Goal: Task Accomplishment & Management: Use online tool/utility

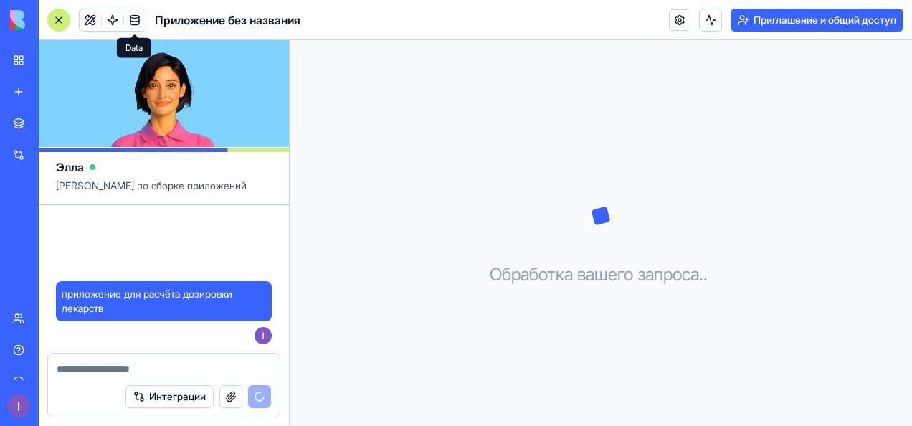
click at [135, 24] on link at bounding box center [135, 20] width 22 height 22
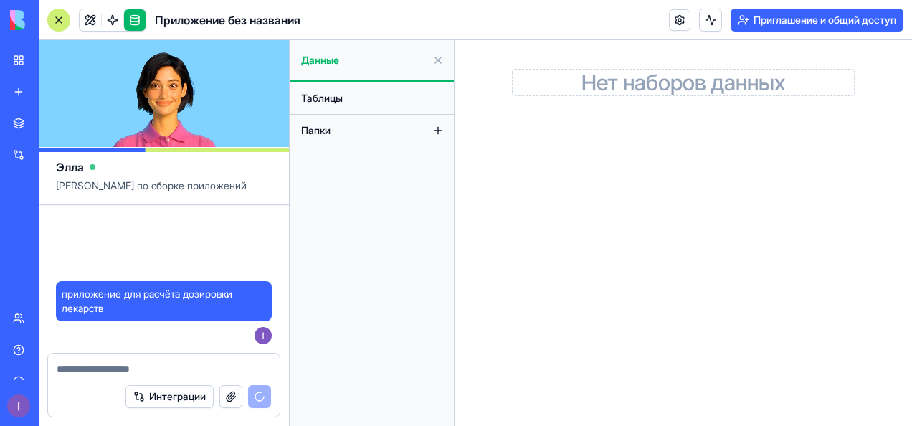
click at [135, 24] on link at bounding box center [135, 20] width 22 height 22
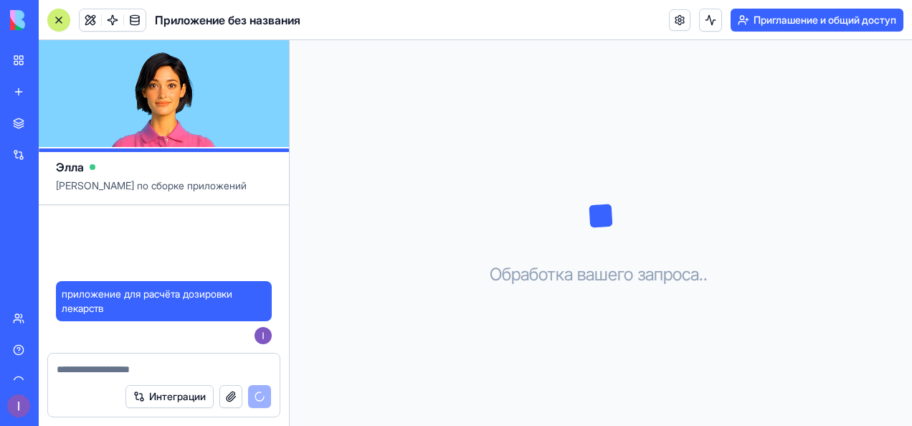
click at [135, 24] on link at bounding box center [135, 20] width 22 height 22
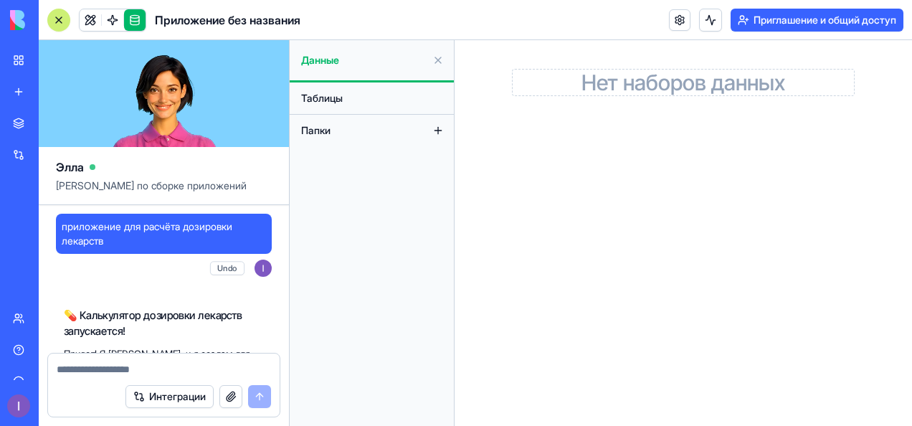
scroll to position [511, 0]
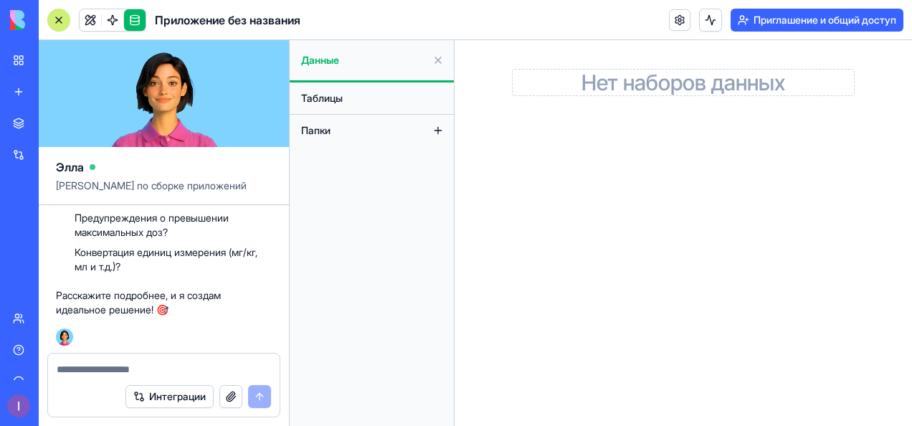
click at [135, 24] on link at bounding box center [135, 20] width 22 height 22
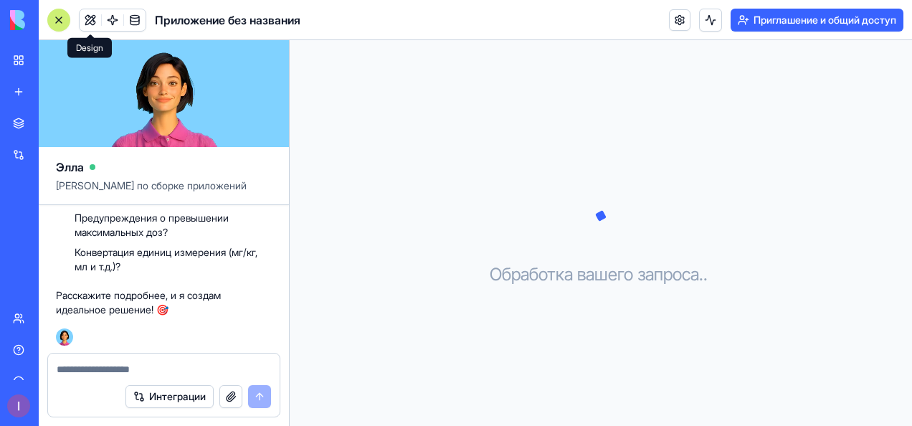
click at [90, 14] on button at bounding box center [91, 20] width 22 height 22
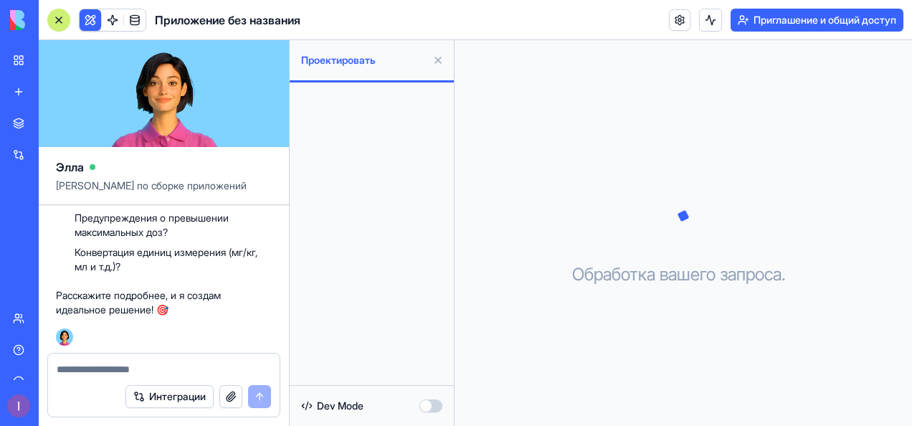
click at [383, 105] on div at bounding box center [372, 233] width 164 height 303
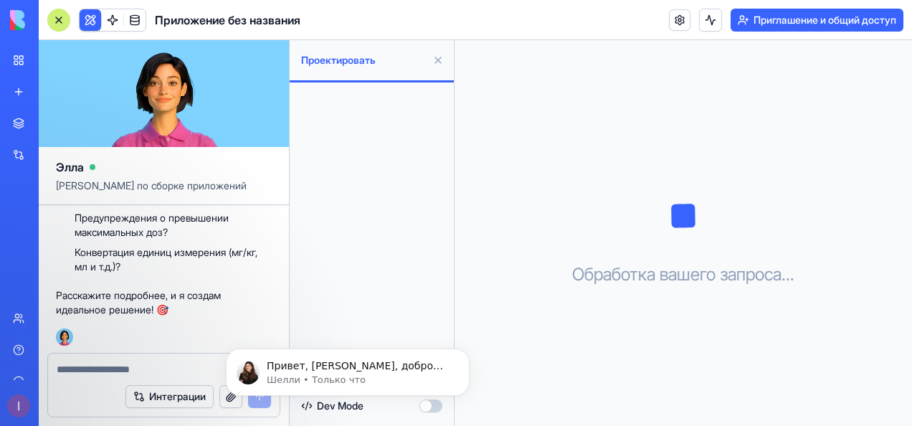
click at [433, 57] on button at bounding box center [438, 60] width 23 height 23
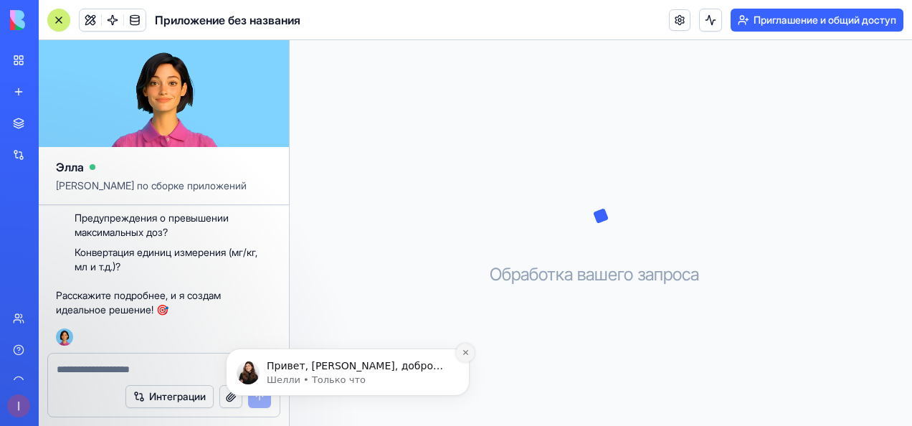
click at [464, 356] on icon "Закрыть уведомление" at bounding box center [466, 353] width 8 height 8
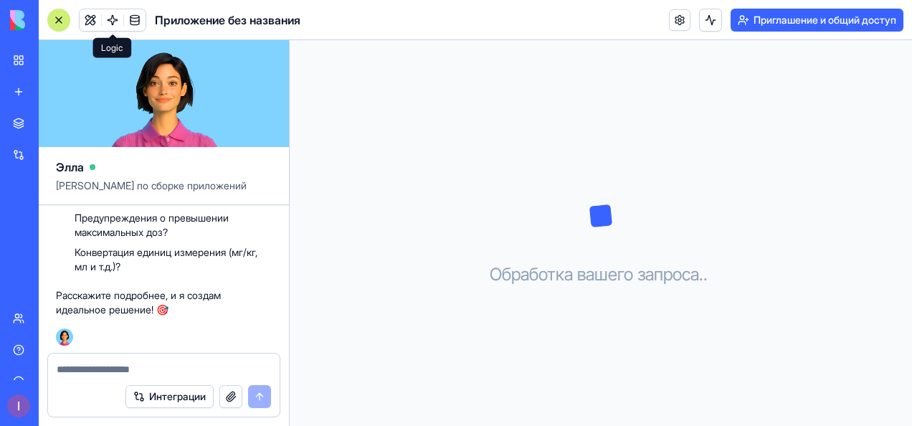
click at [110, 11] on link at bounding box center [113, 20] width 22 height 22
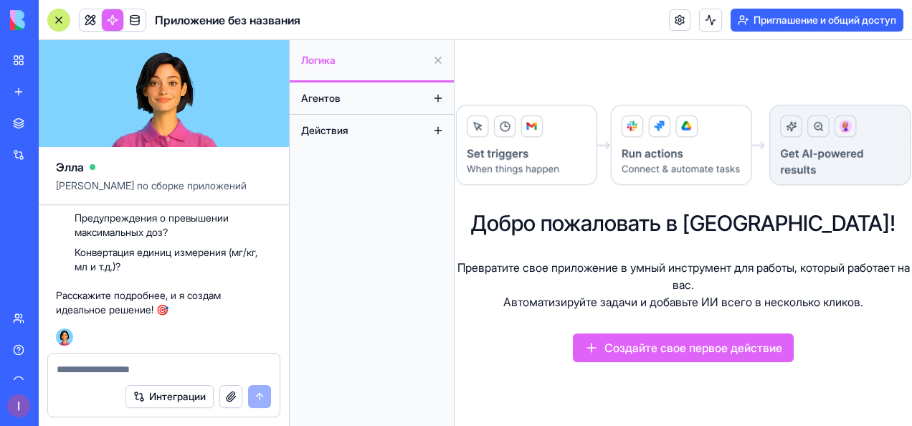
click at [439, 60] on button at bounding box center [438, 60] width 23 height 23
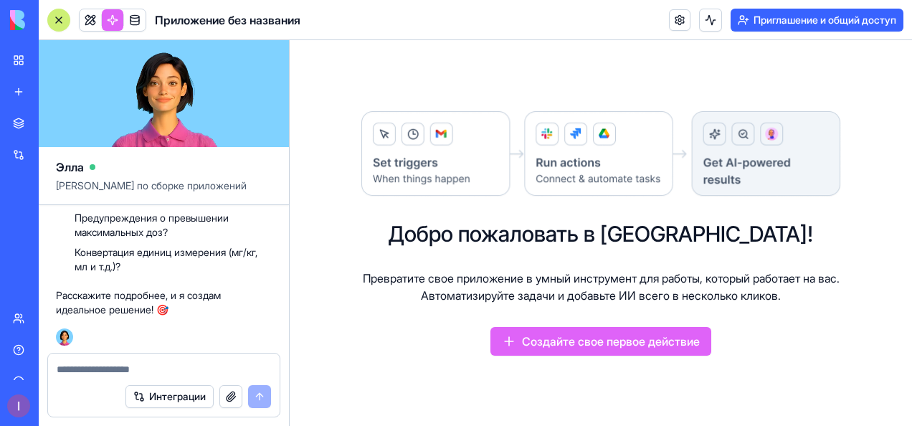
click at [133, 16] on link at bounding box center [135, 20] width 22 height 22
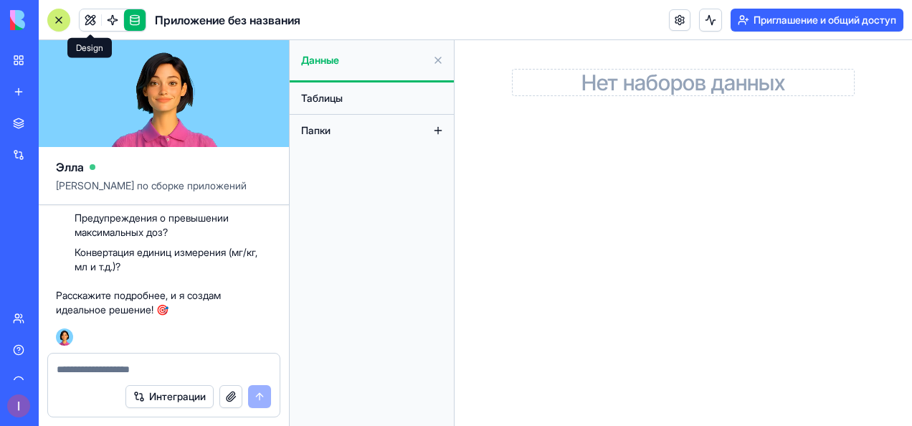
click at [92, 27] on link at bounding box center [91, 20] width 22 height 22
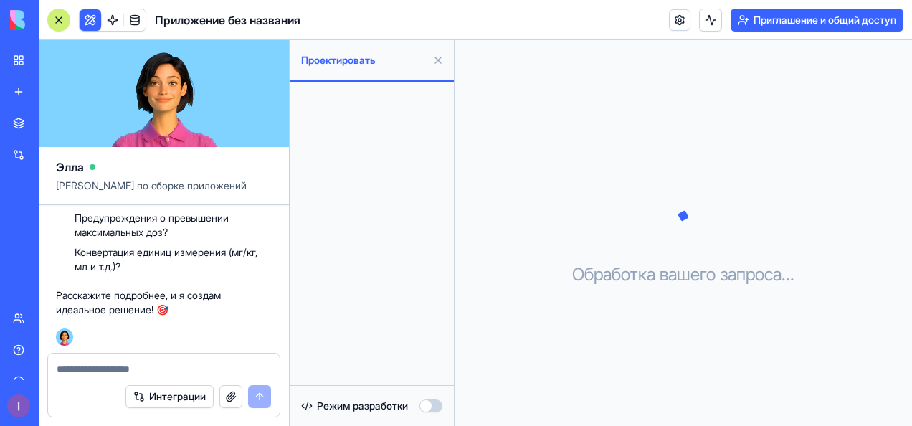
click at [442, 65] on button at bounding box center [438, 60] width 23 height 23
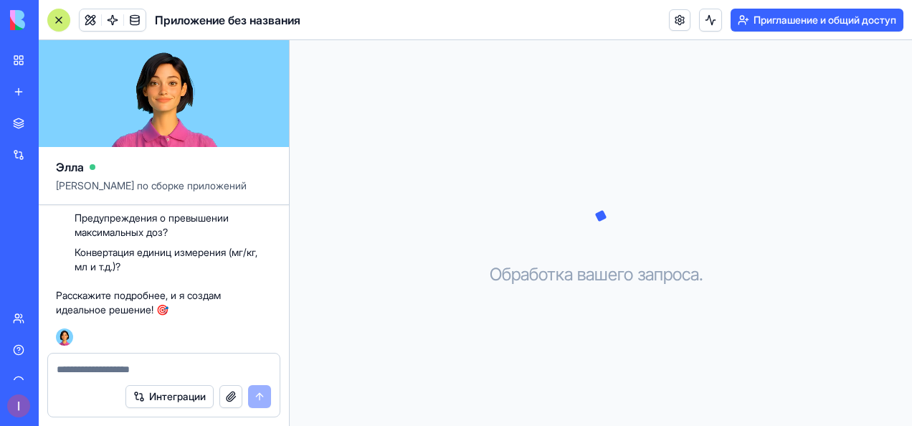
click at [526, 159] on div "Обработка вашего запроса . . ." at bounding box center [601, 233] width 623 height 386
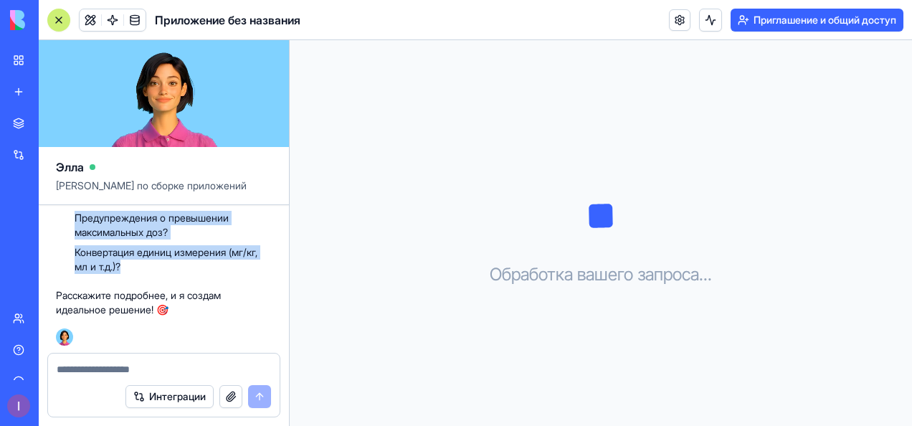
drag, startPoint x: 76, startPoint y: 217, endPoint x: 136, endPoint y: 267, distance: 77.9
click at [136, 267] on ul "История расчётов? Предупреждения о превышении максимальных доз? Конвертация еди…" at bounding box center [173, 232] width 197 height 83
copy ul "Предупреждения о превышении максимальных доз? Конвертация единиц измерения (мг/…"
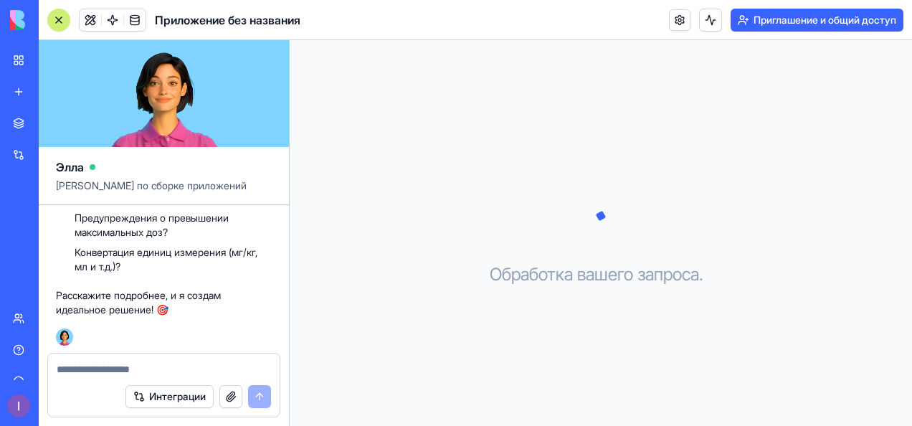
click at [88, 364] on textarea at bounding box center [164, 369] width 214 height 14
paste textarea "**********"
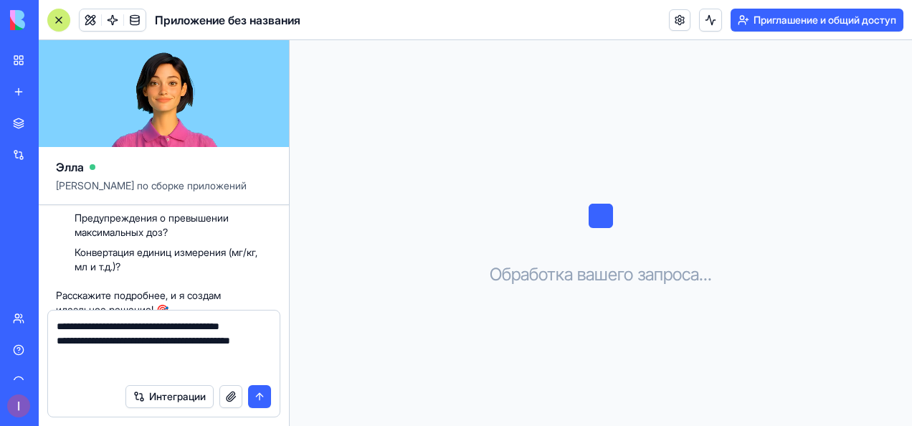
click at [93, 369] on textarea "**********" at bounding box center [164, 347] width 215 height 57
click at [174, 344] on textarea "**********" at bounding box center [164, 347] width 215 height 57
type textarea "**********"
click at [257, 397] on button "submit" at bounding box center [259, 396] width 23 height 23
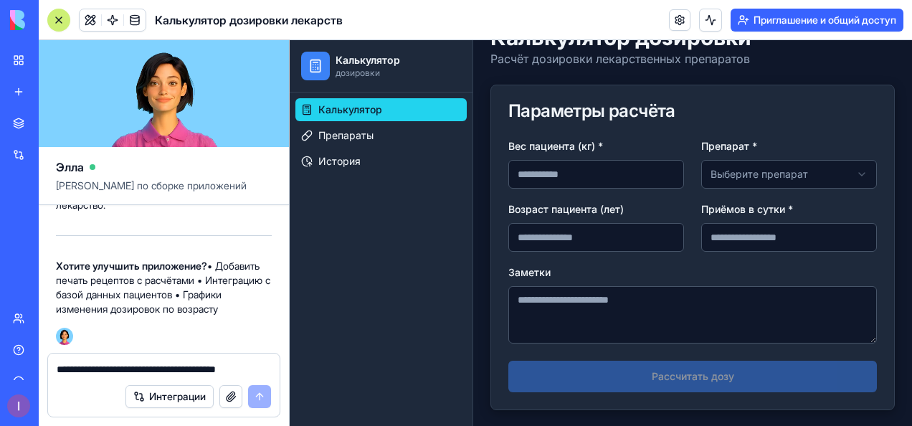
scroll to position [74, 0]
click at [602, 166] on input "Вес пациента (кг) *" at bounding box center [597, 173] width 176 height 29
type input "***"
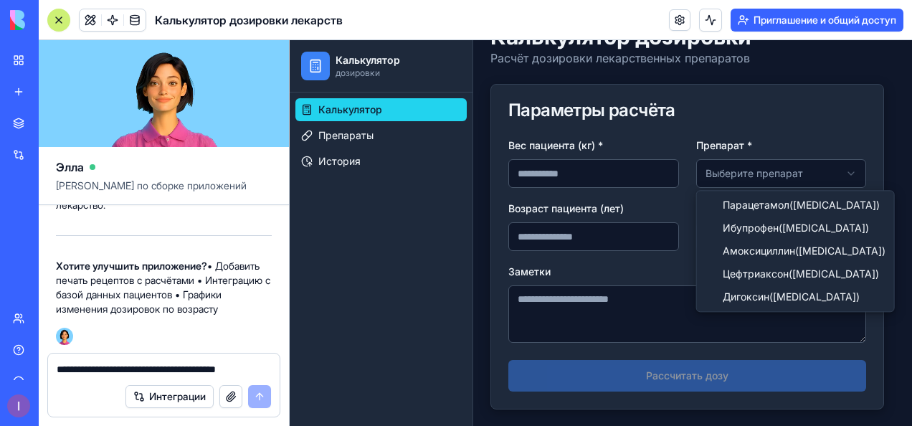
click at [742, 161] on html "Калькулятор дозировки Калькулятор Препараты История Toggle Sidebar Калькулятор …" at bounding box center [601, 196] width 623 height 460
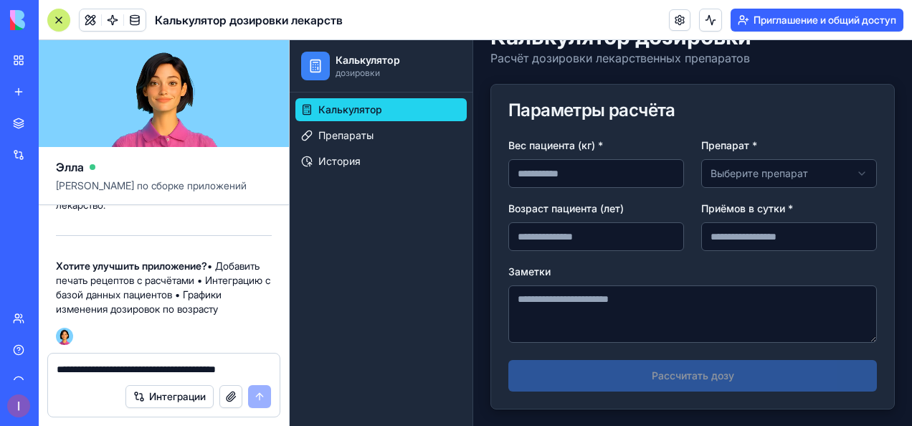
click at [835, 164] on html "Калькулятор дозировки Калькулятор Препараты История Toggle Sidebar Калькулятор …" at bounding box center [601, 196] width 623 height 460
click at [793, 273] on div "Заметки" at bounding box center [693, 303] width 369 height 80
click at [607, 236] on input "Возраст пациента (лет)" at bounding box center [597, 236] width 176 height 29
type input "**"
click at [746, 235] on input "Приёмов в сутки *" at bounding box center [789, 236] width 176 height 29
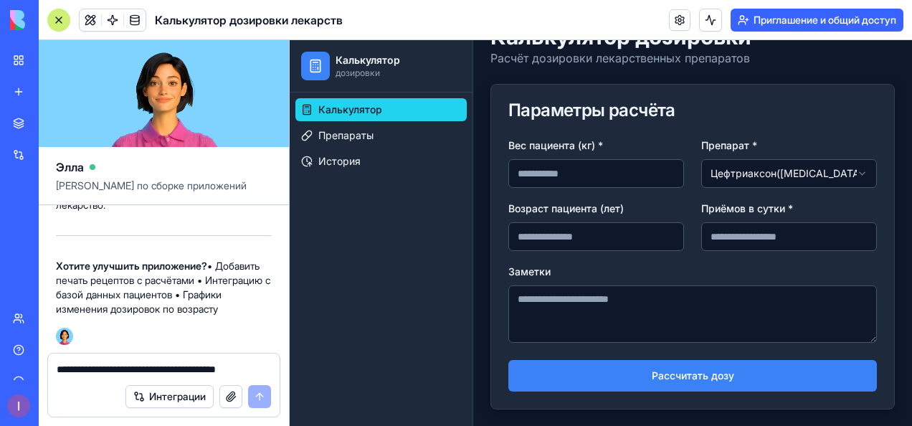
type input "*"
click at [709, 295] on textarea "Заметки" at bounding box center [693, 313] width 369 height 57
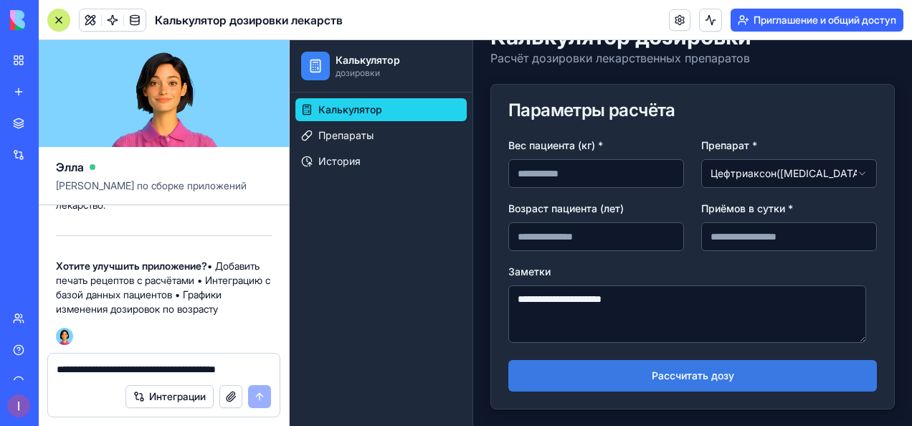
type textarea "**********"
click at [673, 372] on button "Рассчитать дозу" at bounding box center [693, 376] width 369 height 32
click at [678, 373] on button "Рассчитать дозу" at bounding box center [693, 376] width 369 height 32
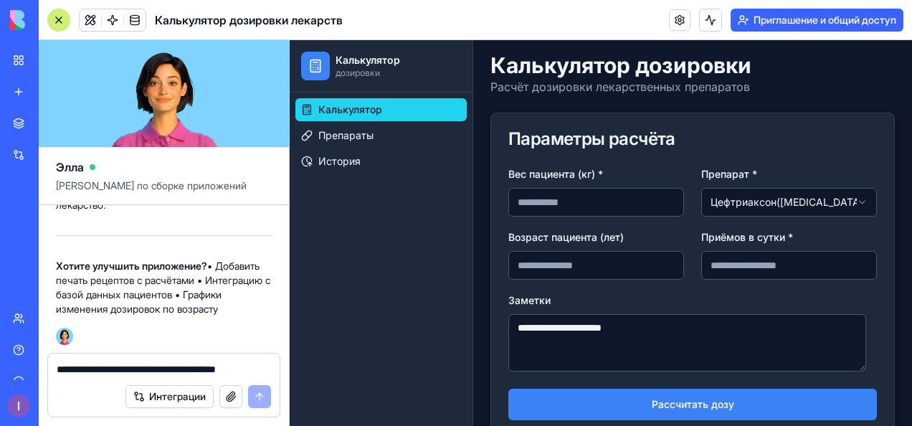
scroll to position [34, 0]
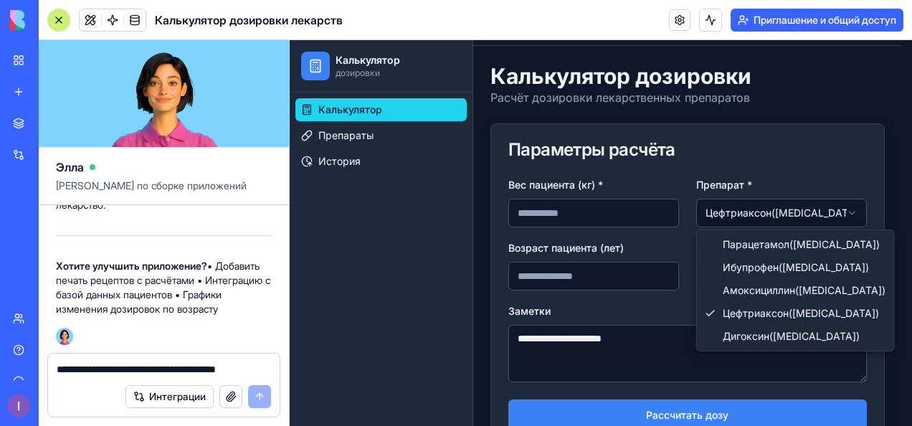
click at [731, 214] on html "**********" at bounding box center [601, 422] width 623 height 832
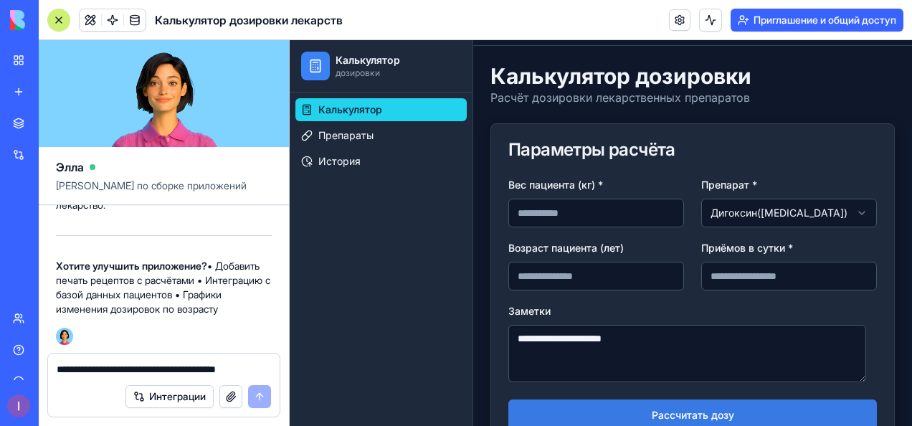
click at [656, 417] on button "Рассчитать дозу" at bounding box center [693, 415] width 369 height 32
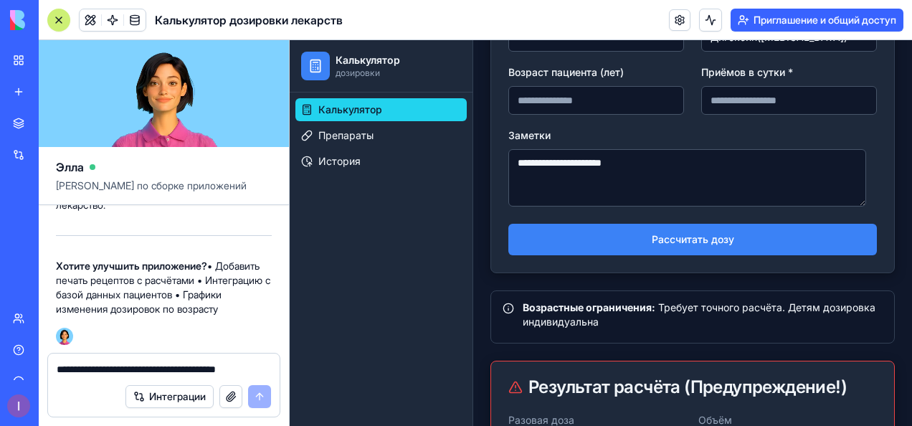
scroll to position [202, 0]
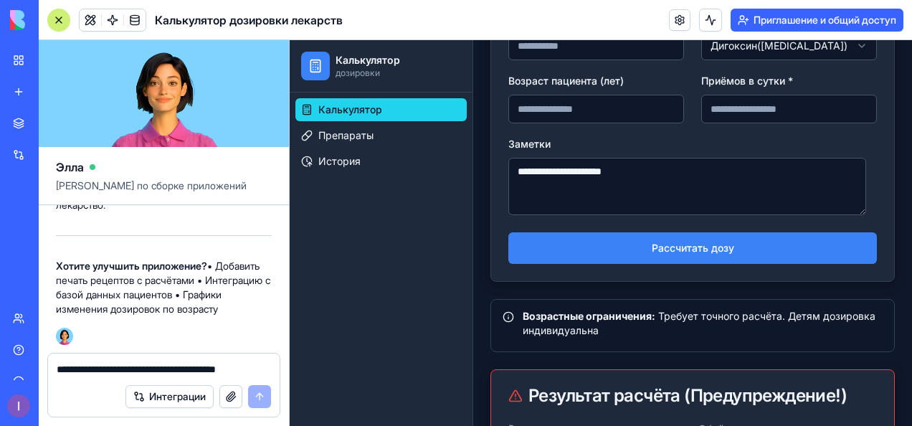
click at [742, 109] on input "*" at bounding box center [789, 109] width 176 height 29
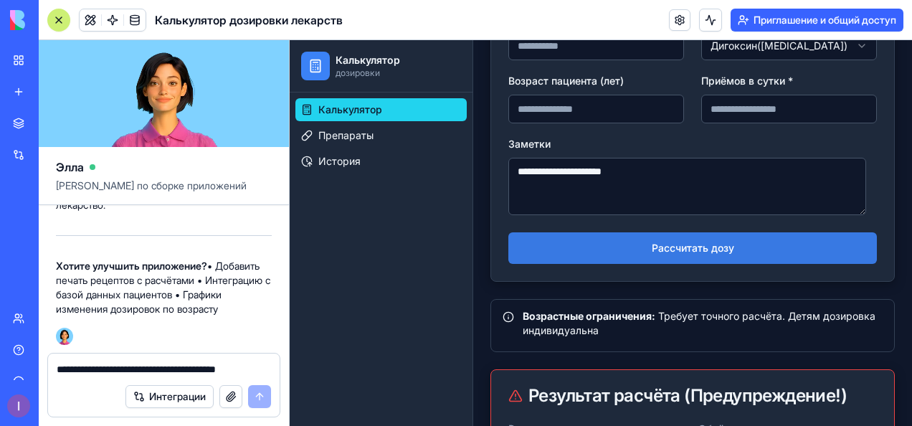
type input "*"
click at [679, 245] on button "Рассчитать дозу" at bounding box center [693, 248] width 369 height 32
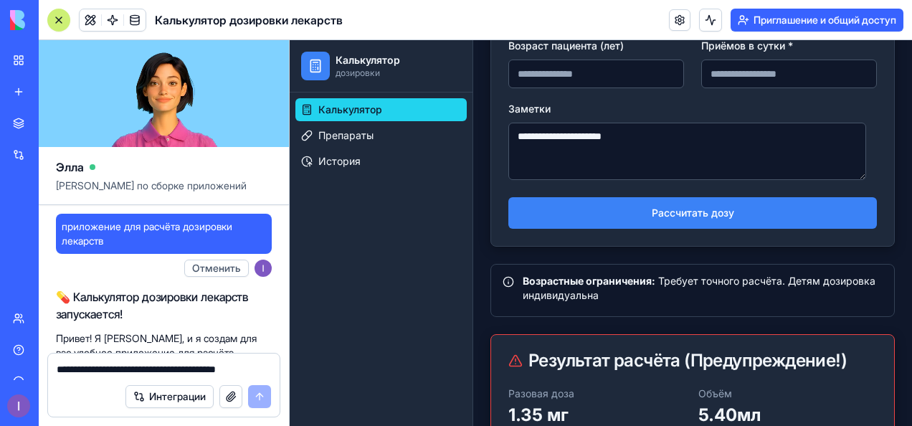
scroll to position [259, 0]
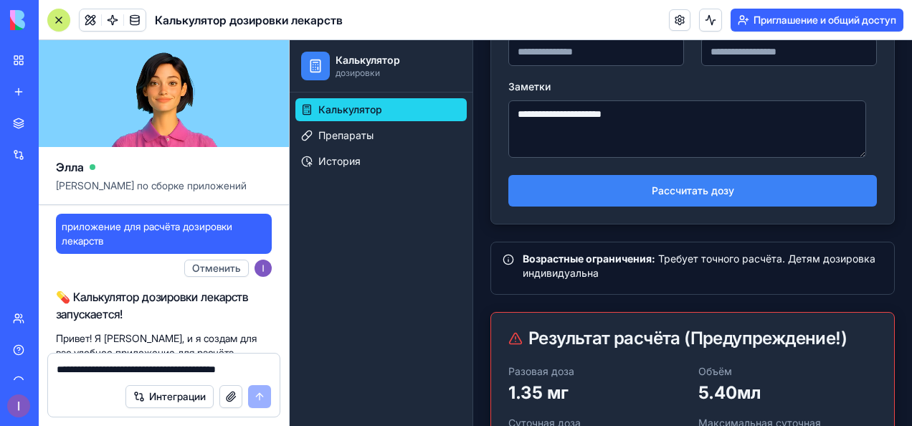
click at [604, 112] on textarea "**********" at bounding box center [688, 128] width 358 height 57
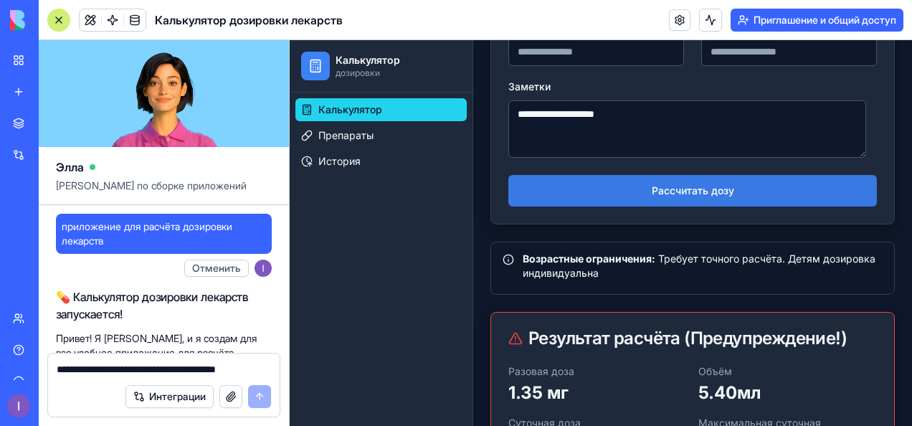
type textarea "**********"
click at [617, 197] on button "Рассчитать дозу" at bounding box center [693, 191] width 369 height 32
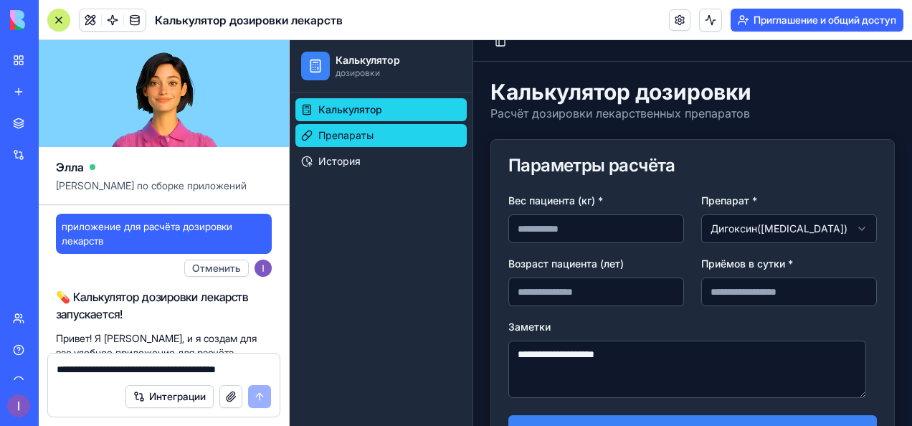
scroll to position [17, 0]
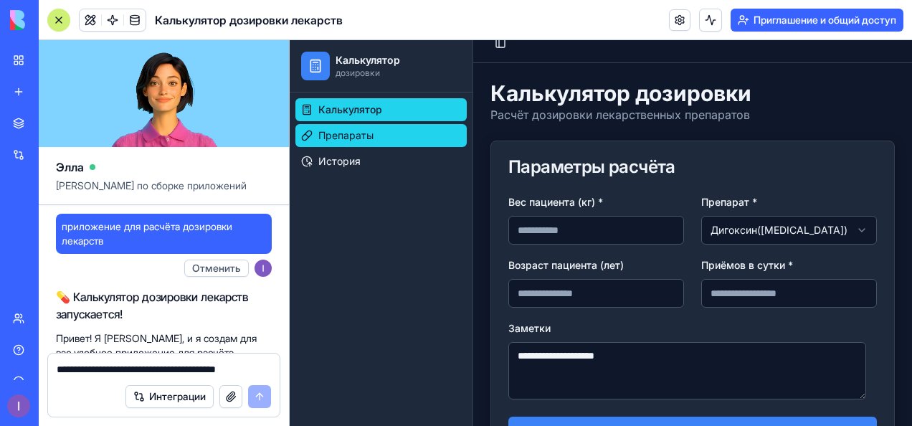
click at [318, 134] on span "Препараты" at bounding box center [345, 135] width 55 height 14
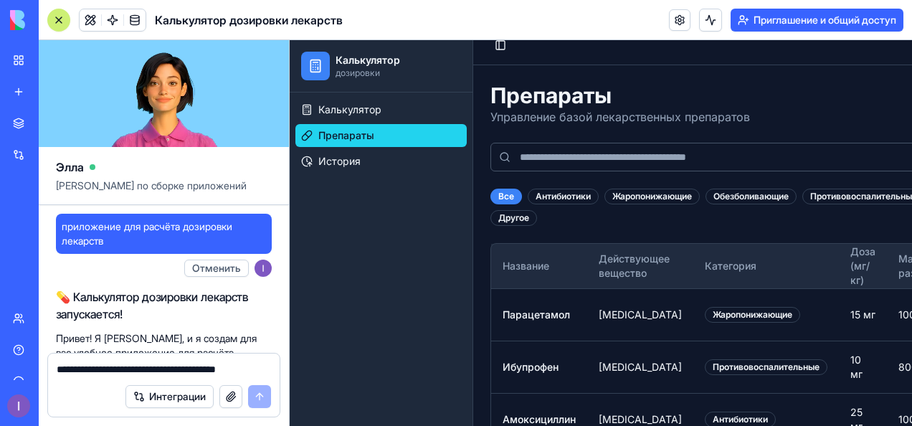
scroll to position [11, 0]
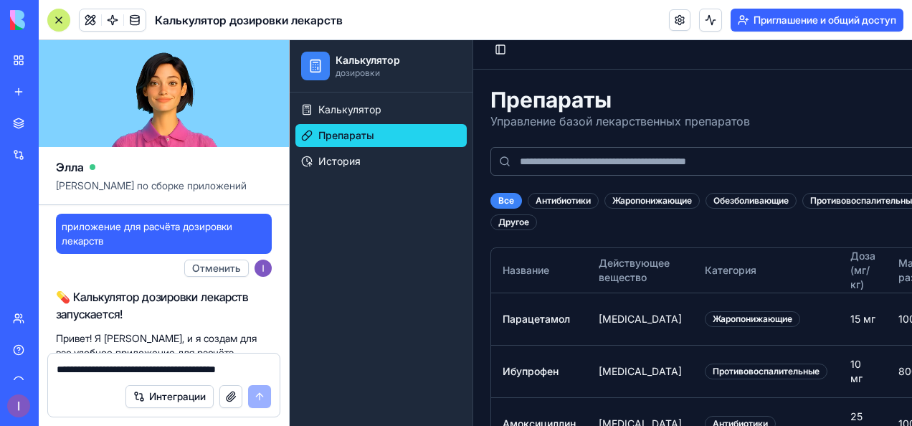
click at [657, 162] on input at bounding box center [785, 161] width 588 height 29
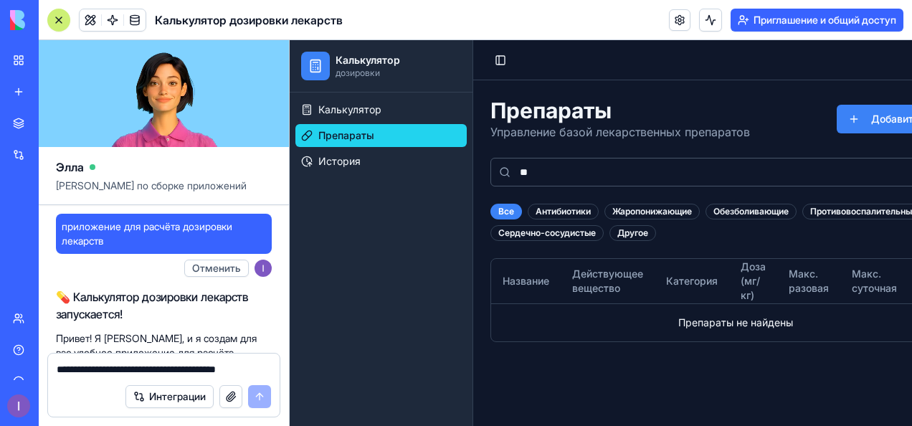
type input "*"
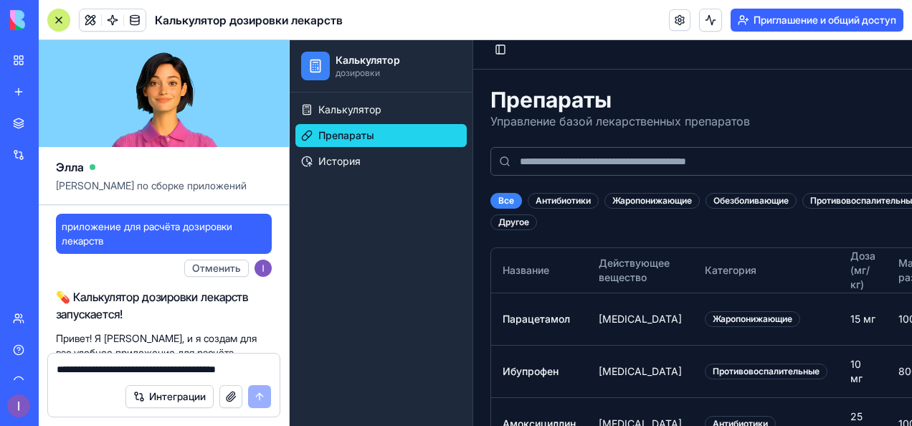
click at [53, 55] on div "Мое рабочее место" at bounding box center [43, 60] width 19 height 14
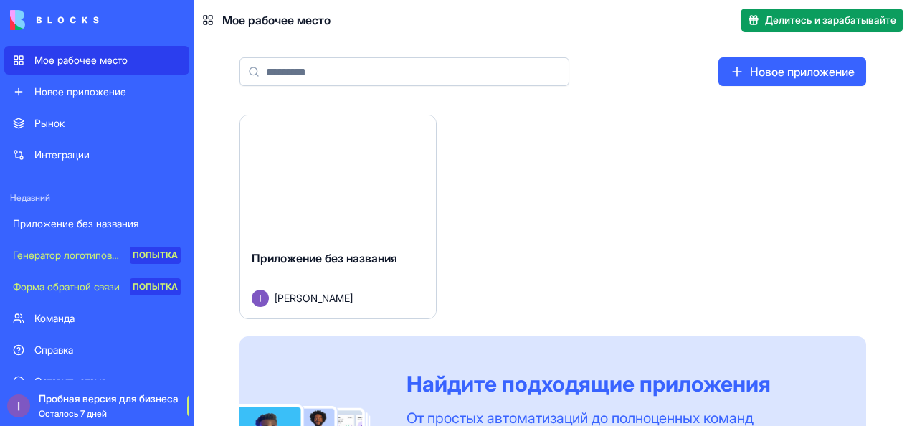
click at [481, 169] on div "Баркас Приложение без названия [PERSON_NAME] Найдите подходящие приложения От п…" at bounding box center [553, 335] width 627 height 440
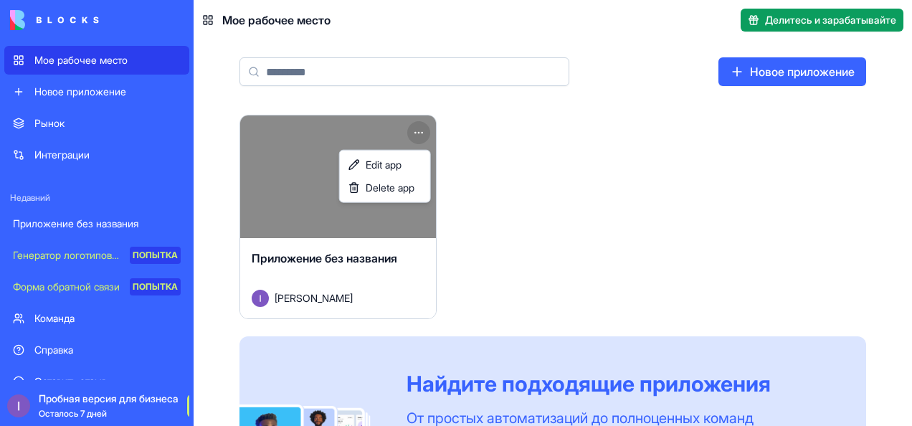
click at [426, 125] on html "Мое рабочее место Новое приложение Рынок Интеграции Недавний Приложение без наз…" at bounding box center [456, 213] width 912 height 426
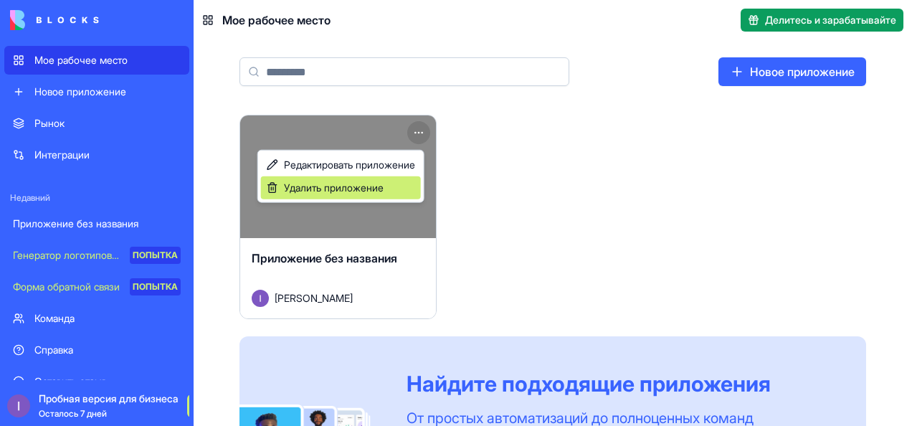
click at [372, 181] on span "Удалить приложение" at bounding box center [334, 188] width 100 height 14
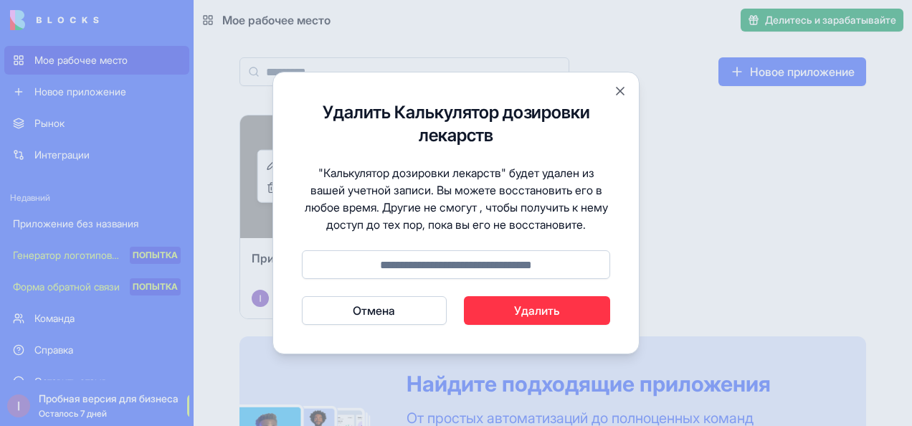
click at [517, 313] on button "Удалить" at bounding box center [537, 310] width 147 height 29
type input "******"
click at [517, 313] on button "Удалить" at bounding box center [537, 310] width 147 height 29
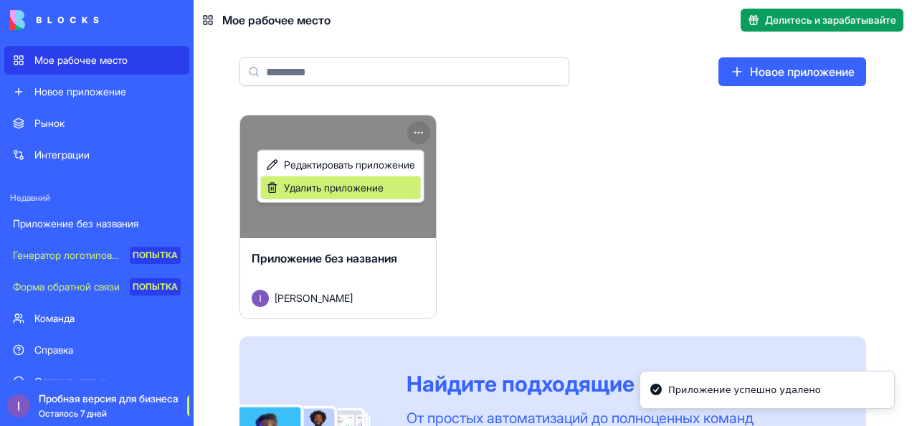
click at [366, 181] on span "Удалить приложение" at bounding box center [334, 188] width 100 height 14
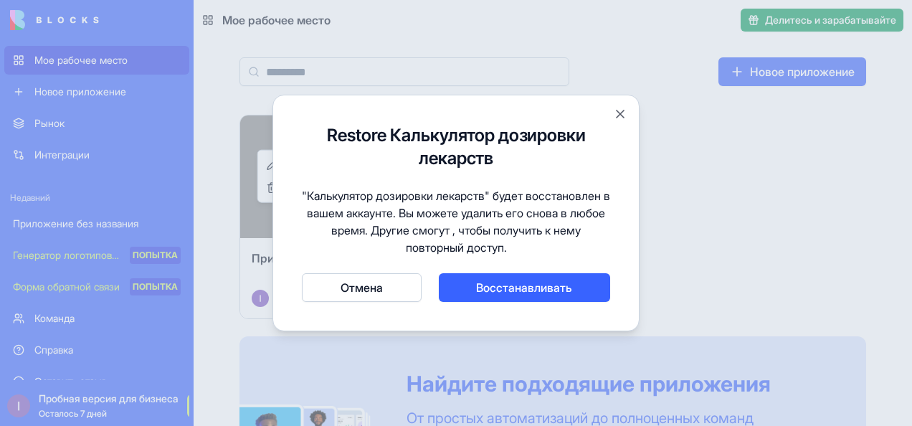
click at [372, 278] on button "Отмена" at bounding box center [362, 287] width 120 height 29
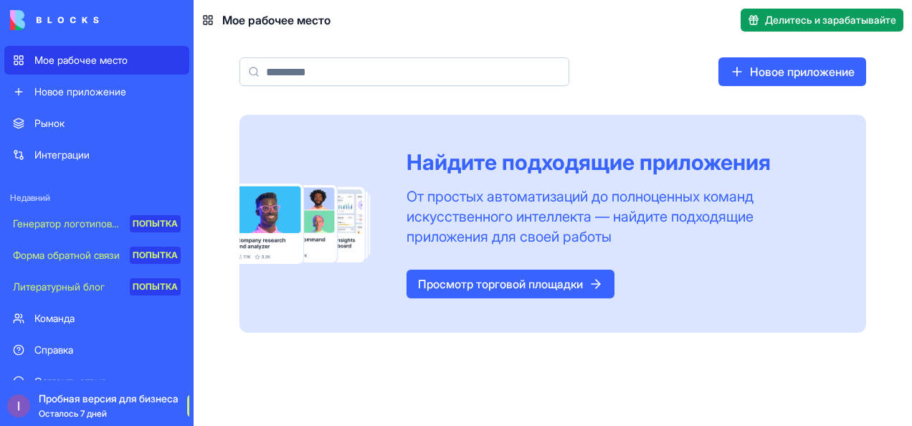
scroll to position [47, 0]
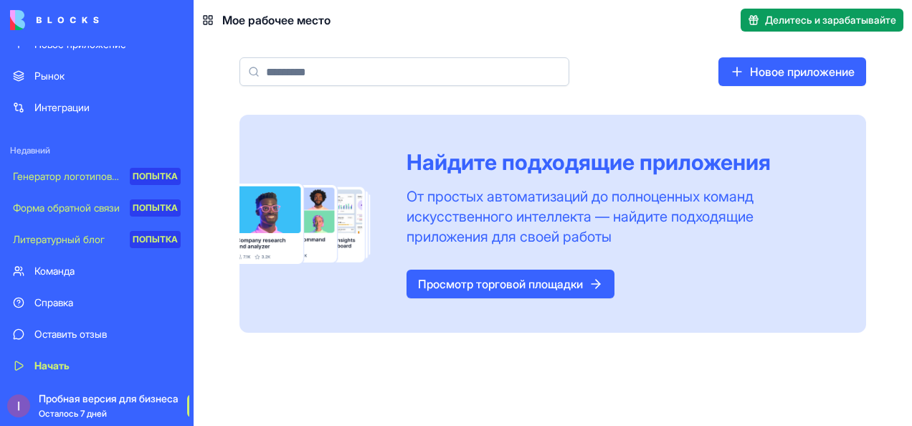
click at [72, 412] on font "Осталось 7 дней" at bounding box center [73, 413] width 68 height 11
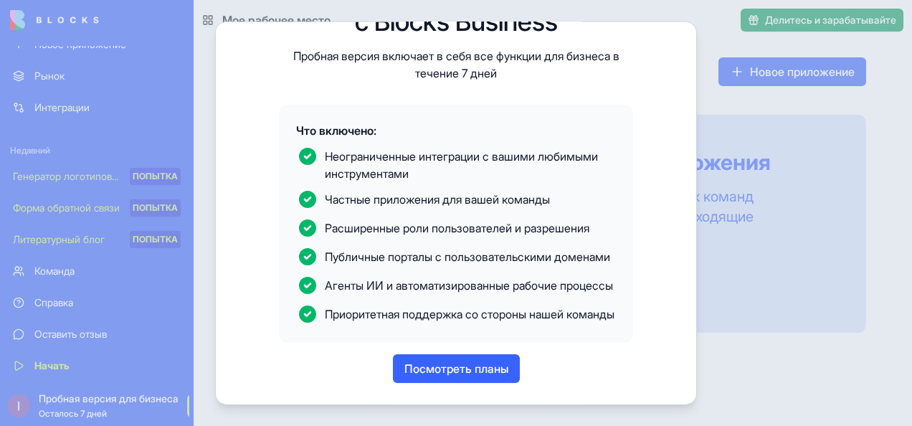
scroll to position [0, 0]
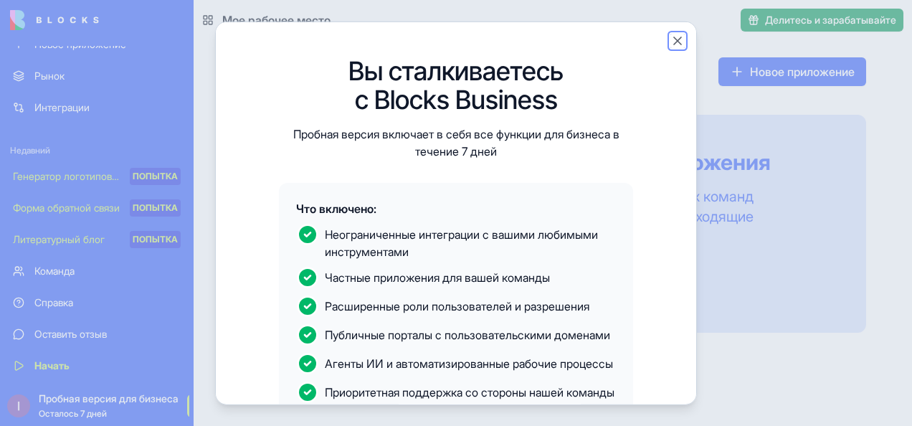
click at [684, 38] on button "Закрывать" at bounding box center [678, 41] width 14 height 14
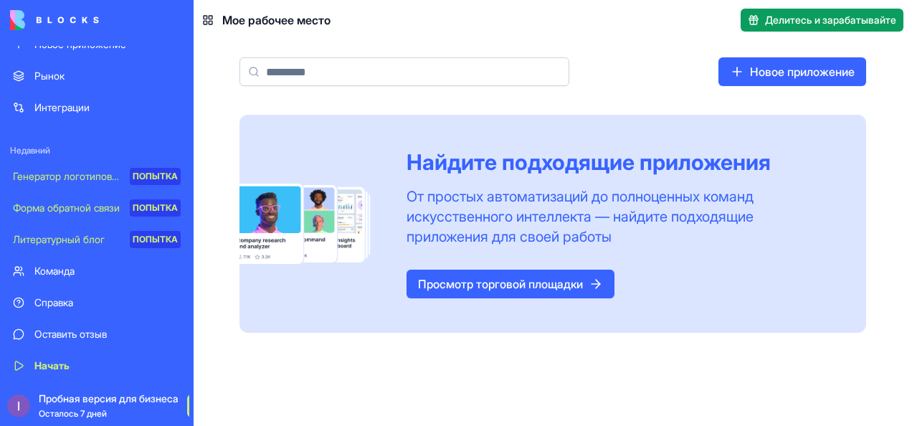
click at [88, 166] on link "Генератор логотипов с искусственным интеллектом ПОПЫТКА" at bounding box center [96, 176] width 185 height 29
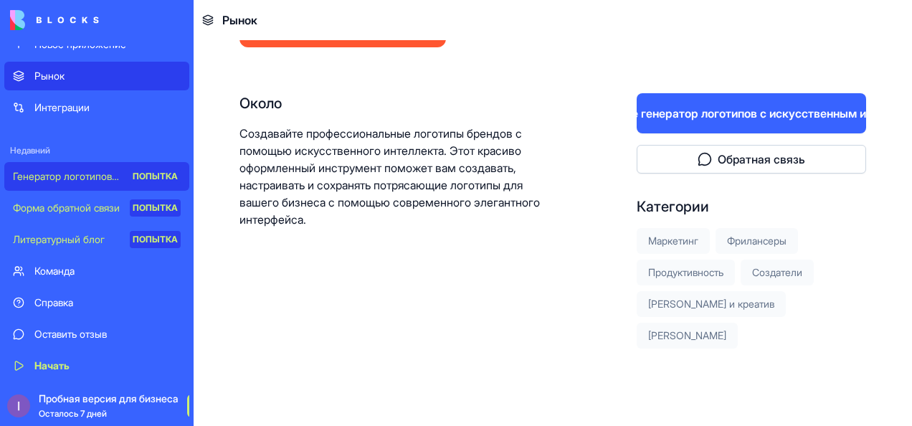
scroll to position [155, 0]
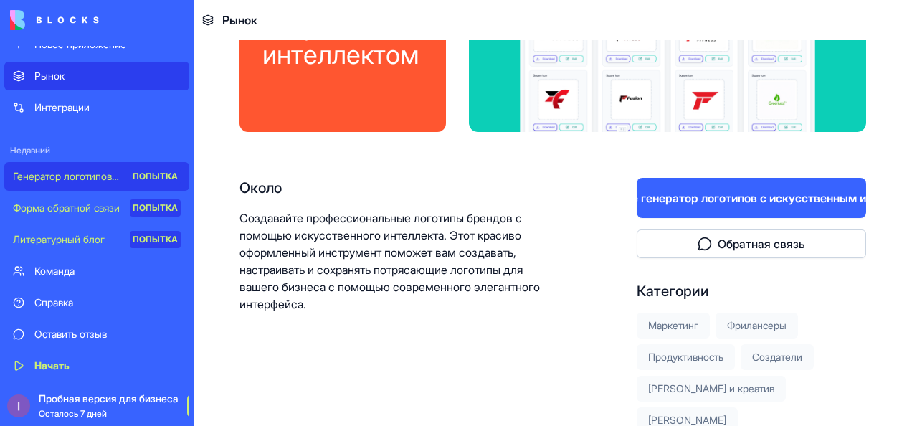
click at [712, 184] on button "Попробуйте генератор логотипов с искусственным интеллектом" at bounding box center [752, 198] width 230 height 40
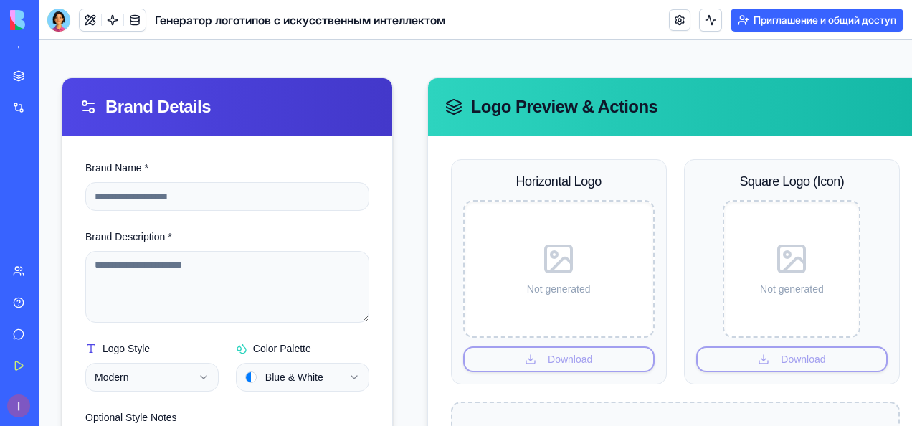
scroll to position [110, 0]
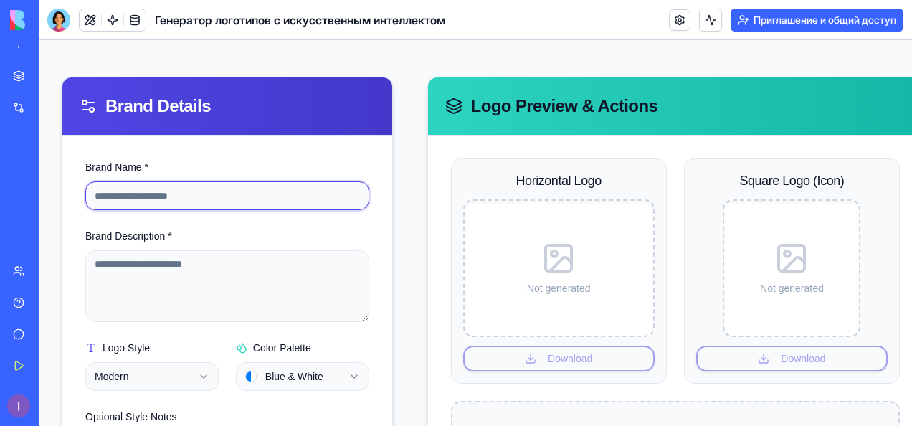
click at [247, 191] on input "Brand Name *" at bounding box center [227, 195] width 284 height 29
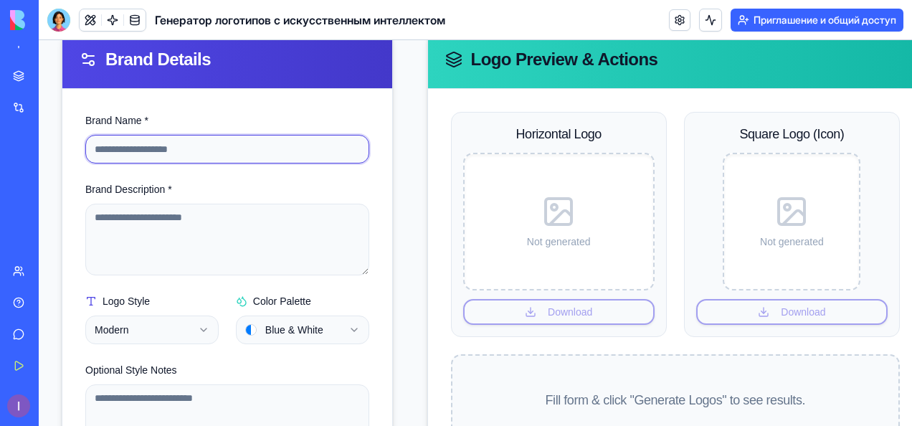
scroll to position [0, 0]
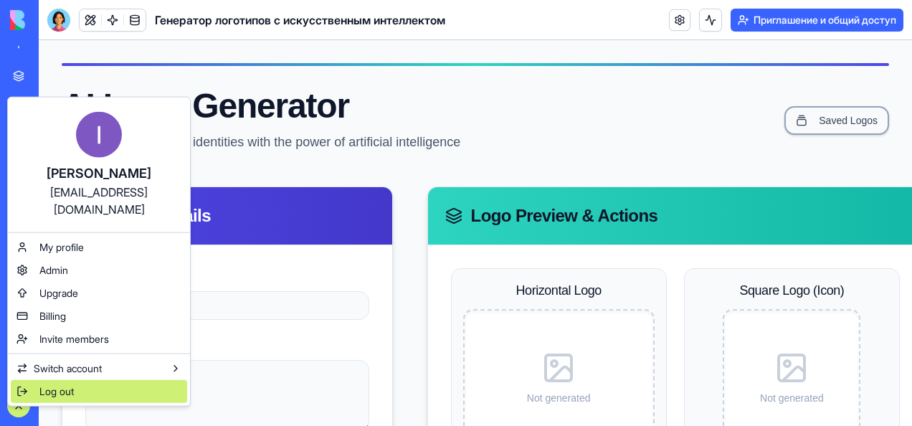
click at [42, 384] on span "Log out" at bounding box center [56, 391] width 34 height 14
